Goal: Transaction & Acquisition: Subscribe to service/newsletter

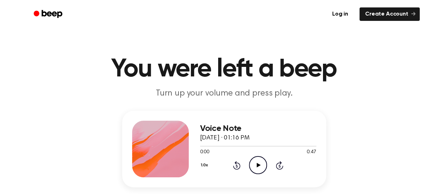
click at [255, 166] on icon "Play Audio" at bounding box center [258, 165] width 18 height 18
click at [256, 165] on icon "Pause Audio" at bounding box center [258, 165] width 18 height 18
click at [395, 17] on link "Create Account" at bounding box center [390, 13] width 60 height 13
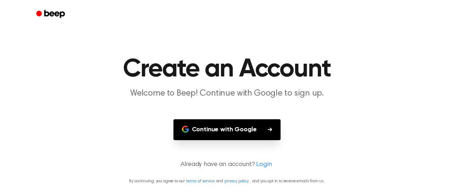
click at [268, 129] on icon "button" at bounding box center [270, 130] width 4 height 4
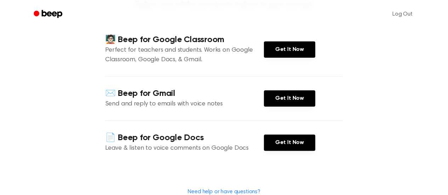
scroll to position [89, 0]
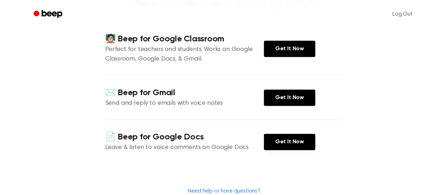
click at [232, 46] on p "Perfect for teachers and students. Works on Google Classroom, Google Docs, & Gm…" at bounding box center [184, 54] width 159 height 19
click at [271, 48] on link "Get It Now" at bounding box center [289, 49] width 51 height 16
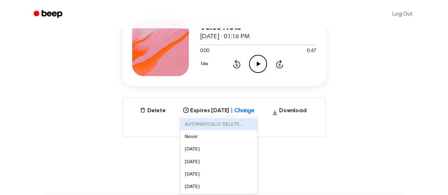
click at [247, 114] on div "6 results available. Use Up and Down to choose options, press Enter to select t…" at bounding box center [218, 109] width 77 height 10
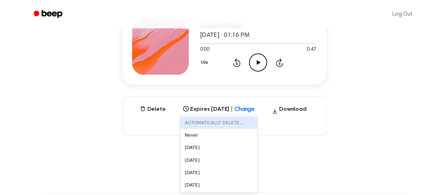
scroll to position [103, 0]
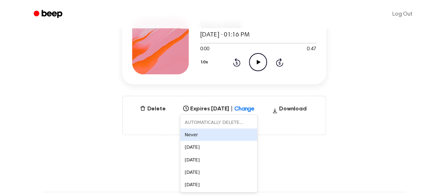
click at [215, 131] on div "Never" at bounding box center [218, 135] width 77 height 12
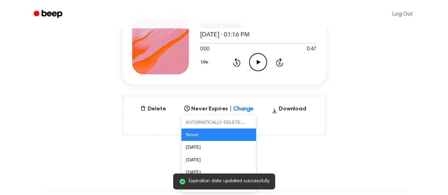
click at [246, 108] on icon at bounding box center [249, 106] width 7 height 7
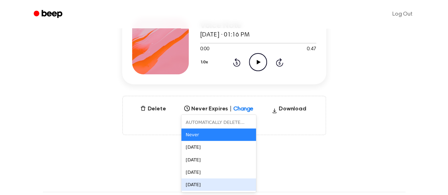
click at [190, 183] on div "[DATE]" at bounding box center [218, 185] width 75 height 12
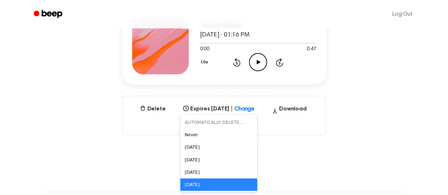
click at [251, 110] on div at bounding box center [250, 106] width 13 height 9
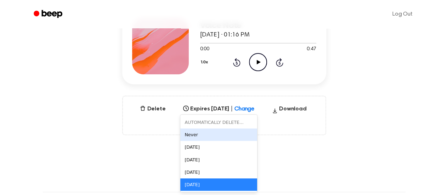
click at [198, 132] on div "Never" at bounding box center [218, 135] width 77 height 12
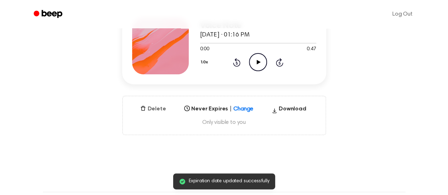
click at [157, 106] on button "Delete" at bounding box center [152, 109] width 31 height 9
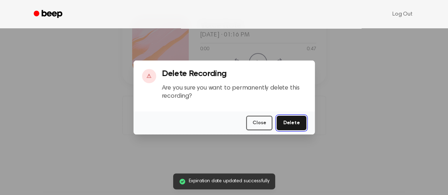
click at [290, 121] on button "Delete" at bounding box center [291, 123] width 29 height 15
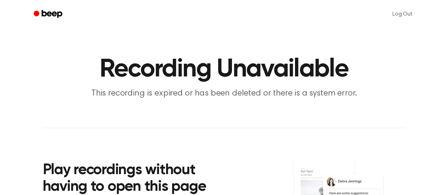
scroll to position [19, 0]
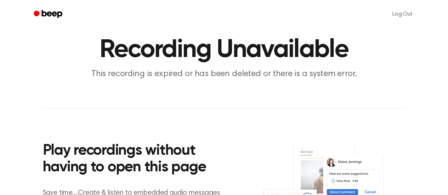
click at [52, 11] on icon "Beep" at bounding box center [49, 14] width 30 height 10
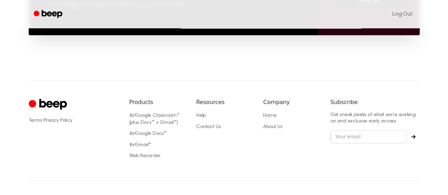
scroll to position [606, 0]
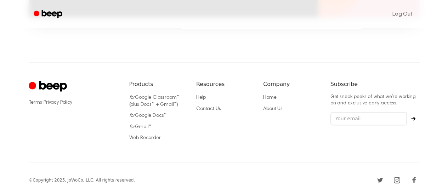
click at [41, 79] on div "Terms · Privacy Policy Products for Google Classroom™ (plus Docs™ + Gmail™) for…" at bounding box center [224, 112] width 391 height 100
click at [47, 85] on icon "Cruip" at bounding box center [53, 86] width 28 height 11
click at [50, 84] on icon "Cruip" at bounding box center [53, 86] width 28 height 11
click at [33, 190] on div "© Copyright 2025, JoWoCo, LLC. All rights reserved." at bounding box center [224, 180] width 391 height 34
click at [60, 88] on icon "Cruip" at bounding box center [49, 87] width 40 height 14
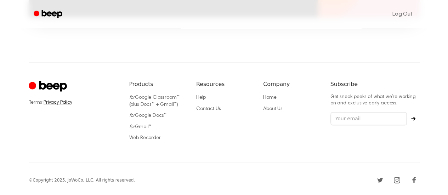
click at [61, 103] on link "Privacy Policy" at bounding box center [58, 102] width 29 height 5
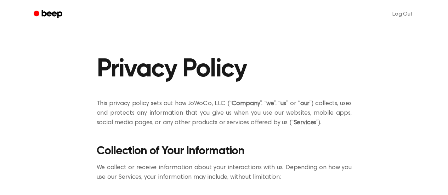
click at [60, 5] on div "Log Out" at bounding box center [224, 14] width 391 height 28
click at [52, 16] on icon "Beep" at bounding box center [49, 14] width 30 height 10
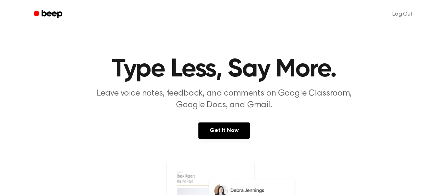
click at [52, 16] on icon "Beep" at bounding box center [49, 14] width 30 height 10
click at [224, 134] on link "Get It Now" at bounding box center [223, 131] width 51 height 16
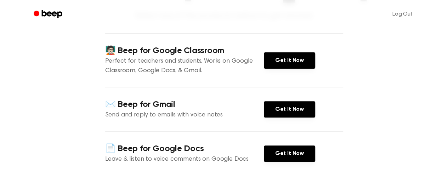
scroll to position [79, 0]
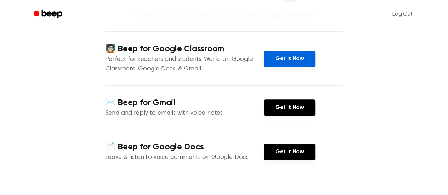
click at [281, 58] on link "Get It Now" at bounding box center [289, 59] width 51 height 16
